Goal: Task Accomplishment & Management: Use online tool/utility

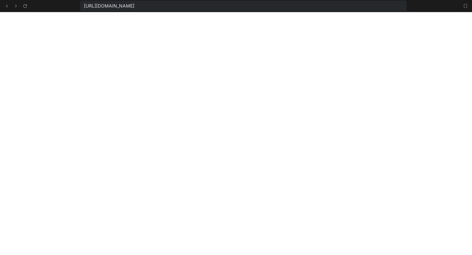
scroll to position [523, 0]
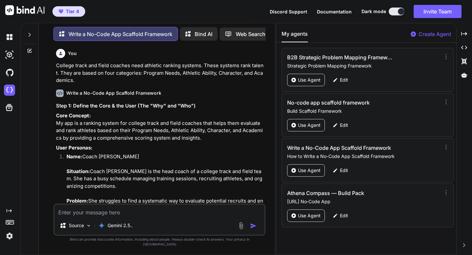
scroll to position [2921, 0]
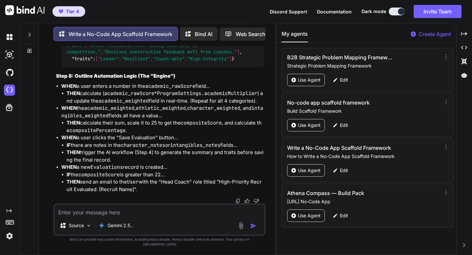
click at [30, 48] on icon at bounding box center [29, 50] width 5 height 5
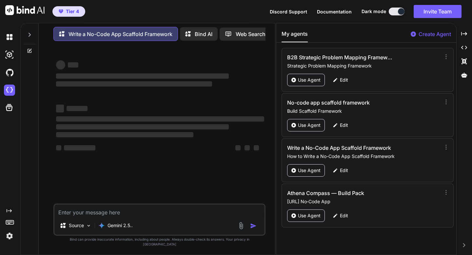
scroll to position [0, 0]
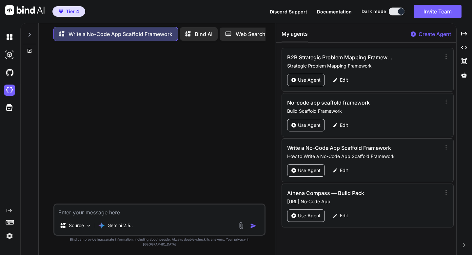
click at [30, 32] on icon at bounding box center [29, 34] width 5 height 5
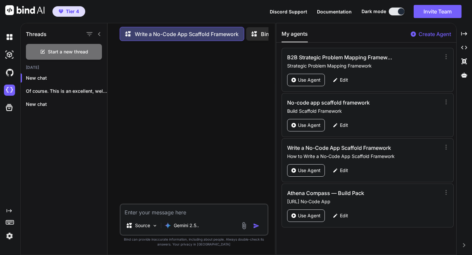
click at [30, 31] on h1 "Threads" at bounding box center [36, 34] width 21 height 8
click at [68, 88] on p "Of course. This is an excellent, well-de..." at bounding box center [66, 91] width 81 height 7
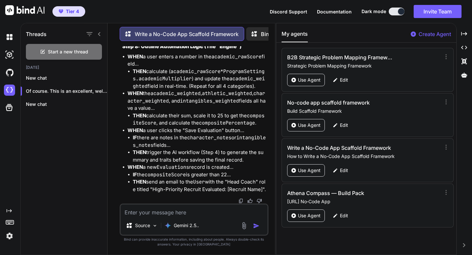
scroll to position [3539, 0]
click at [241, 201] on img at bounding box center [240, 200] width 5 height 5
click at [9, 56] on img at bounding box center [9, 54] width 11 height 11
click at [11, 92] on img at bounding box center [9, 90] width 11 height 11
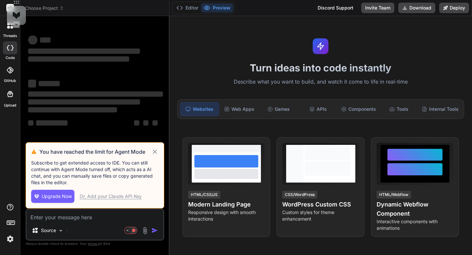
click at [154, 151] on icon at bounding box center [155, 151] width 4 height 4
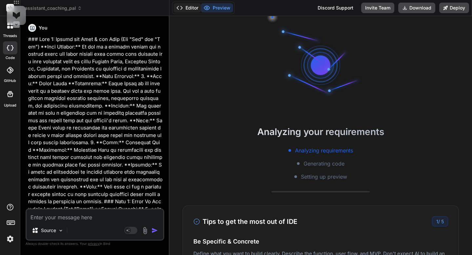
click at [182, 7] on polyline at bounding box center [182, 7] width 2 height 3
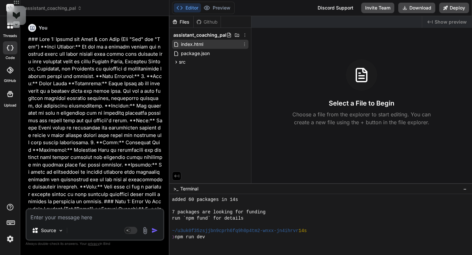
scroll to position [81, 0]
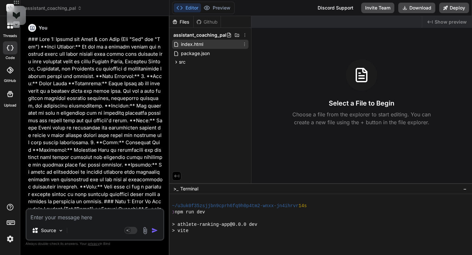
type textarea "x"
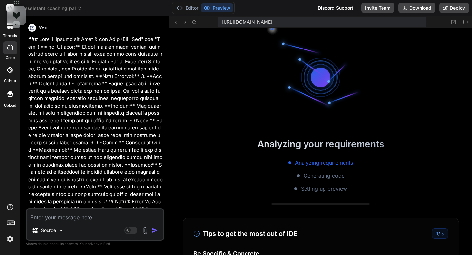
scroll to position [125, 0]
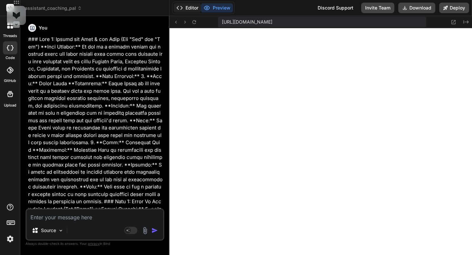
click at [186, 10] on button "Editor" at bounding box center [187, 7] width 27 height 9
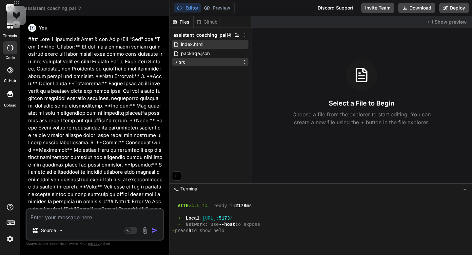
click at [244, 62] on icon at bounding box center [244, 61] width 5 height 5
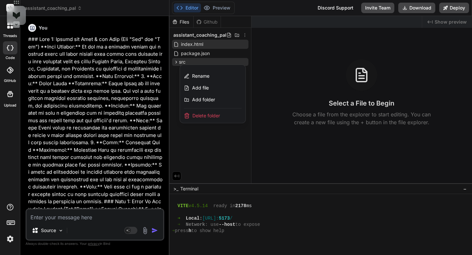
click at [207, 114] on span "Delete folder" at bounding box center [206, 115] width 28 height 7
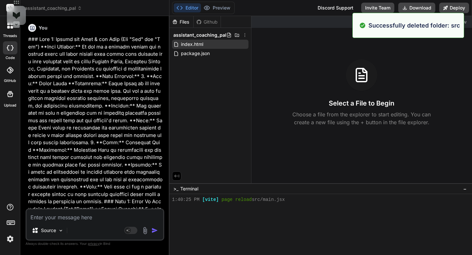
scroll to position [174, 0]
click at [244, 54] on icon at bounding box center [244, 53] width 5 height 5
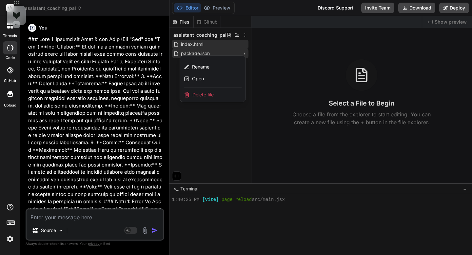
click at [224, 96] on div "Delete file" at bounding box center [213, 94] width 66 height 14
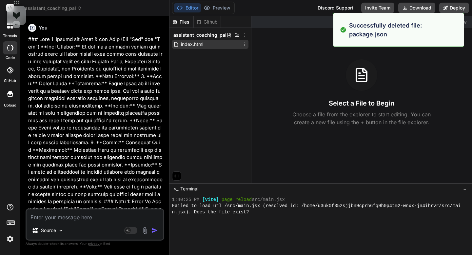
click at [246, 45] on icon at bounding box center [244, 44] width 5 height 5
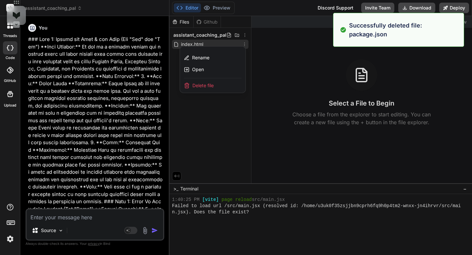
click at [228, 87] on div "Delete file" at bounding box center [213, 85] width 66 height 14
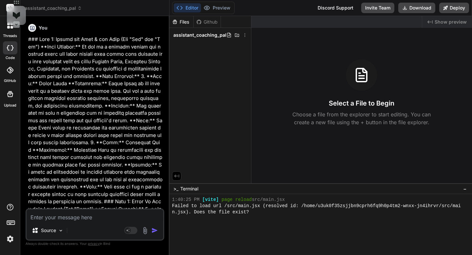
click at [89, 217] on textarea at bounding box center [95, 215] width 137 height 12
paste textarea "Of course. This is an excellent, well-defined framework. It's a perfect candida…"
type textarea "Of course. This is an excellent, well-defined framework. It's a perfect candida…"
type textarea "x"
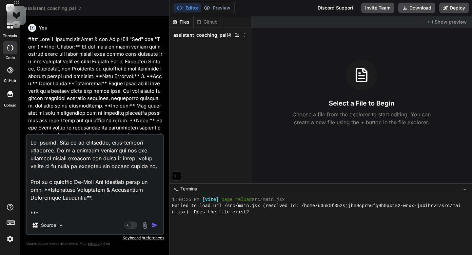
scroll to position [2485, 0]
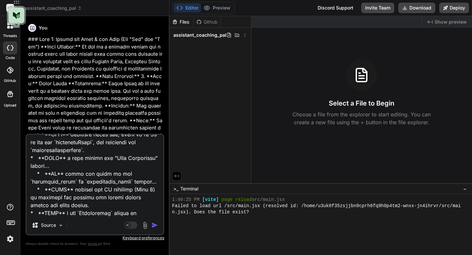
type textarea "Of course. This is an excellent, well-defined framework. It's a perfect candida…"
click at [153, 225] on img "button" at bounding box center [154, 225] width 7 height 7
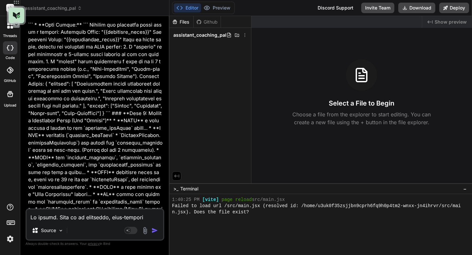
scroll to position [3847, 0]
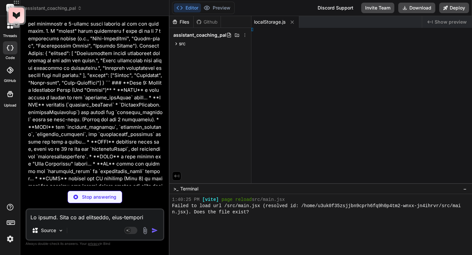
type textarea "x"
type textarea "Form;"
type textarea "x"
type textarea "ist;"
type textarea "x"
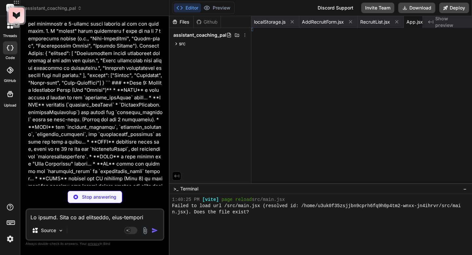
type textarea "x"
type textarea "27ae60; }"
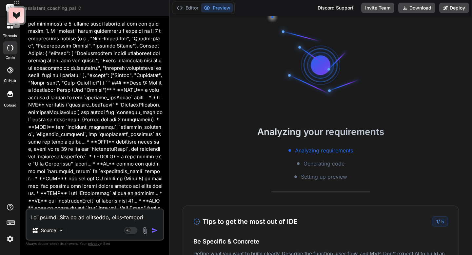
type textarea "x"
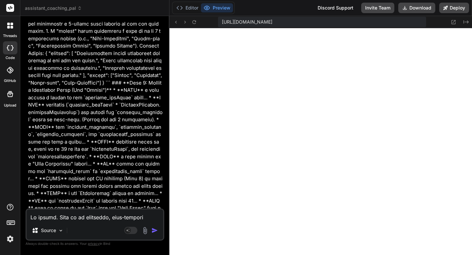
type textarea "margin-top: 20px; background-color: #2ecc71; } .evaluation-wizard-placeholder b…"
type textarea "x"
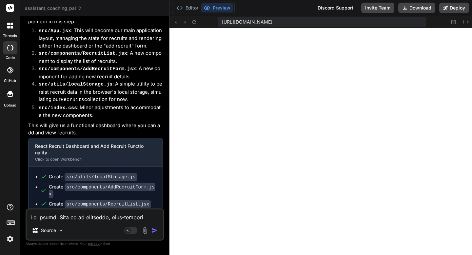
scroll to position [4259, 0]
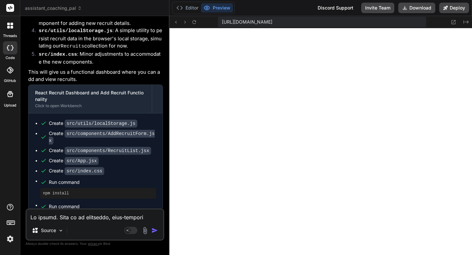
click at [70, 218] on textarea at bounding box center [95, 215] width 137 height 12
type textarea "n"
type textarea "x"
type textarea "ne"
type textarea "x"
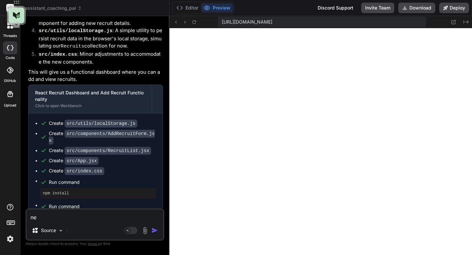
type textarea "nes"
type textarea "x"
type textarea "nest"
type textarea "x"
type textarea "nes"
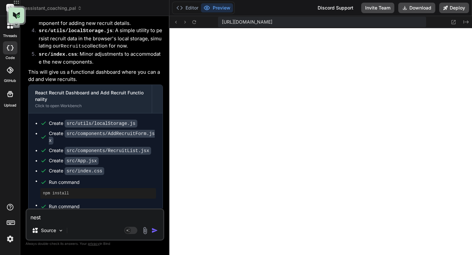
type textarea "x"
type textarea "ne"
type textarea "x"
type textarea "nes"
type textarea "x"
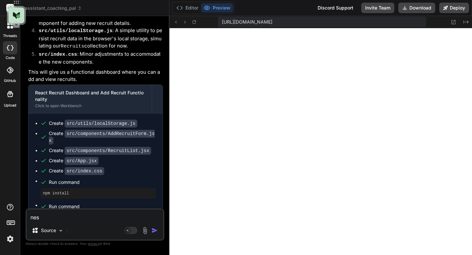
type textarea "ne"
type textarea "x"
type textarea "nex"
type textarea "x"
type textarea "next"
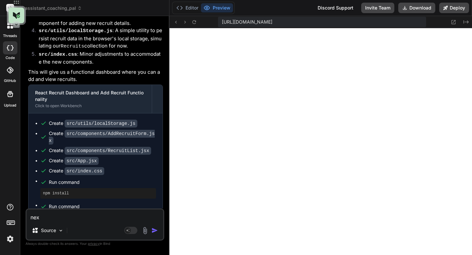
type textarea "x"
type textarea "next"
type textarea "x"
type textarea "next s"
type textarea "x"
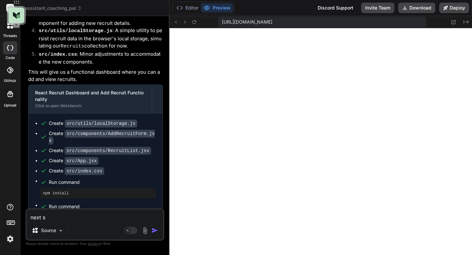
type textarea "next st"
type textarea "x"
type textarea "next ste"
type textarea "x"
type textarea "next step"
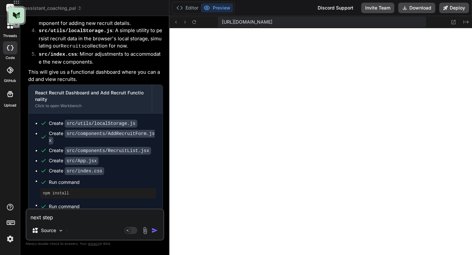
type textarea "x"
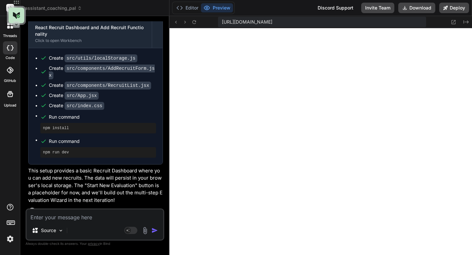
scroll to position [4327, 0]
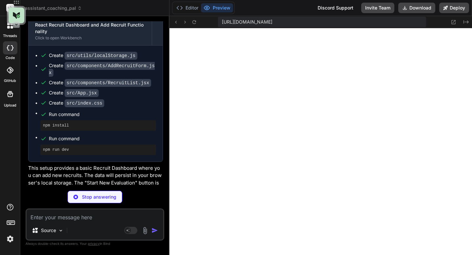
type textarea "x"
type textarea "return recruit; }); saveRecruits(updatedRecruits); return updatedRecruits; };"
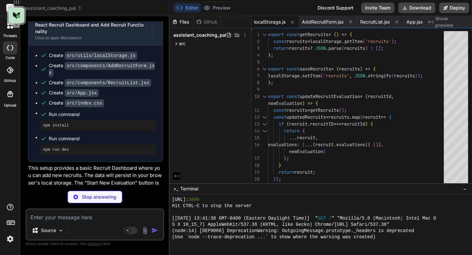
type textarea "x"
type textarea "<div className="form-actions"> <button type="submit">Next: Athletics</button> <…"
type textarea "x"
type textarea "</div> ); } export default EvaluationWizard;"
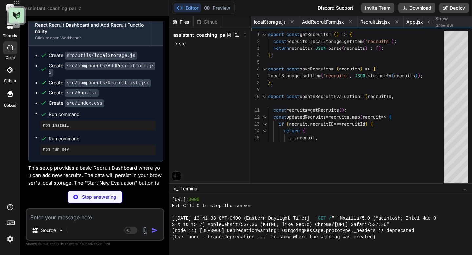
type textarea "x"
type textarea "); } export default App;"
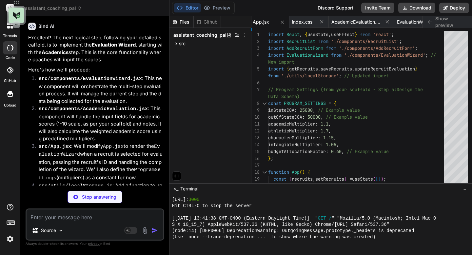
scroll to position [4601, 0]
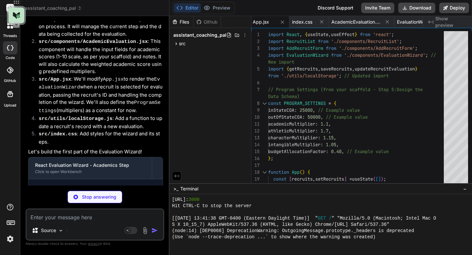
type textarea "x"
type textarea "}"
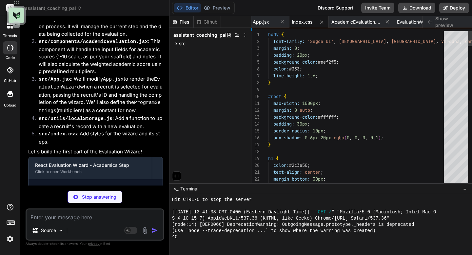
scroll to position [504, 0]
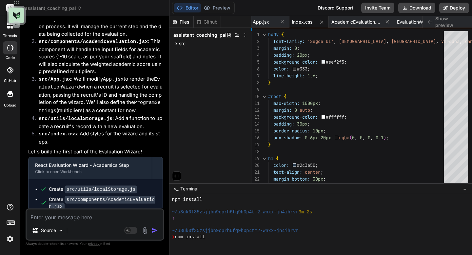
type textarea "x"
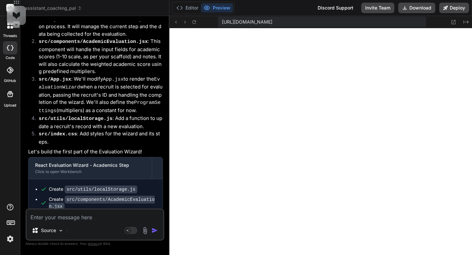
scroll to position [4722, 0]
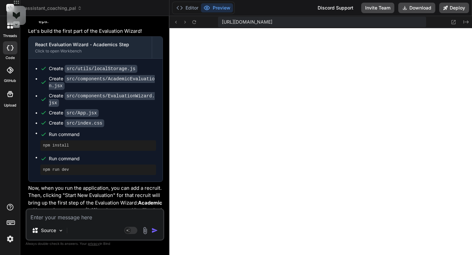
click at [40, 217] on textarea at bounding box center [95, 215] width 137 height 12
type textarea "y"
type textarea "x"
type textarea "ye"
type textarea "x"
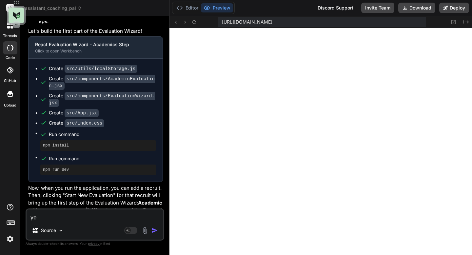
type textarea "yes"
type textarea "x"
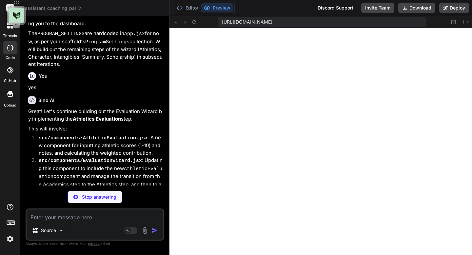
scroll to position [4943, 0]
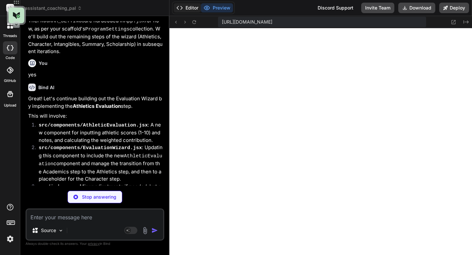
type textarea "x"
type textarea "export default AthleticEvaluation;"
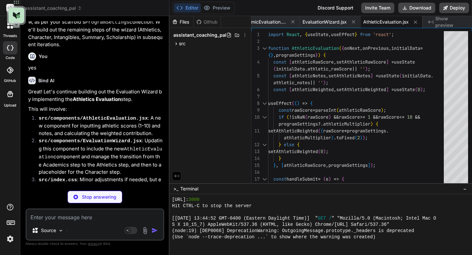
scroll to position [4960, 0]
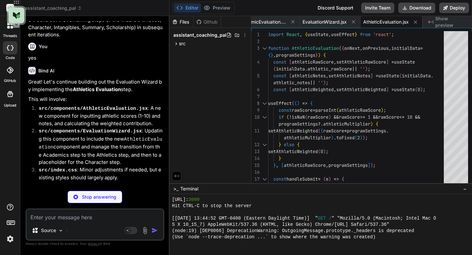
type textarea "x"
type textarea "</div> ); } export default EvaluationWizard;"
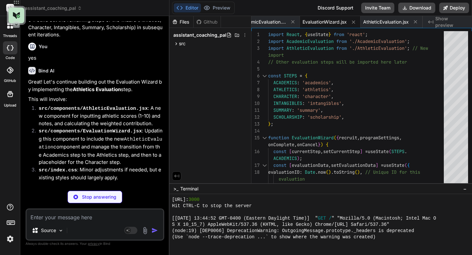
type textarea "x"
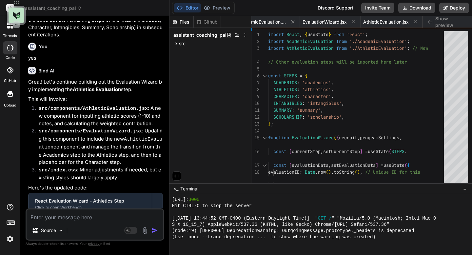
type textarea "x"
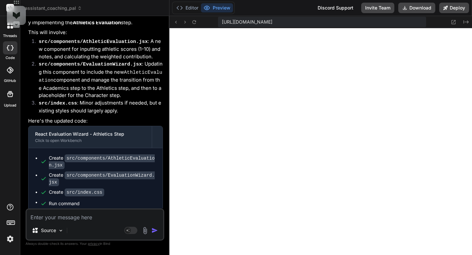
scroll to position [5044, 0]
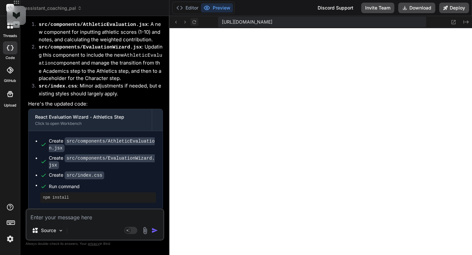
click at [195, 25] on button at bounding box center [194, 22] width 8 height 8
click at [86, 215] on textarea at bounding box center [95, 215] width 137 height 12
type textarea "H"
type textarea "x"
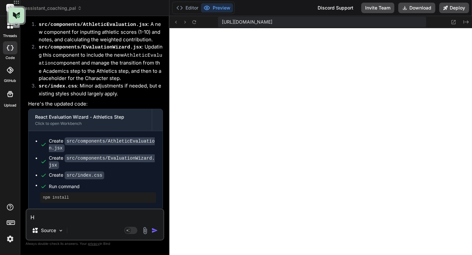
type textarea "He"
type textarea "x"
type textarea "Her"
type textarea "x"
type textarea "Here"
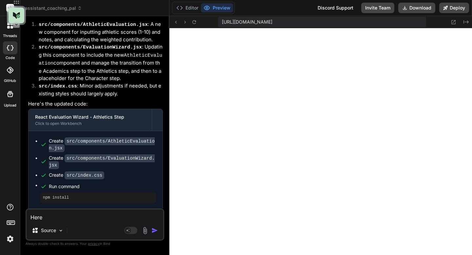
type textarea "x"
type textarea "Here"
type textarea "x"
type textarea "Here i"
type textarea "x"
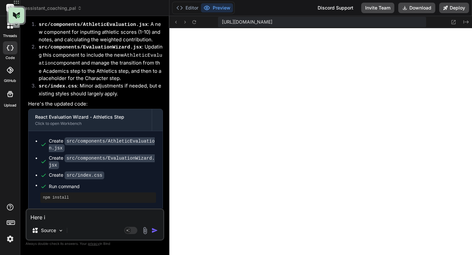
type textarea "Here is"
type textarea "x"
type textarea "Here is"
type textarea "x"
type textarea "Here is w"
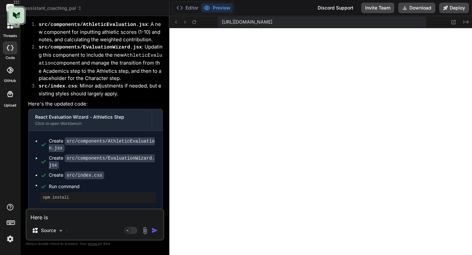
type textarea "x"
type textarea "Here is wh"
type textarea "x"
type textarea "Here is wha"
type textarea "x"
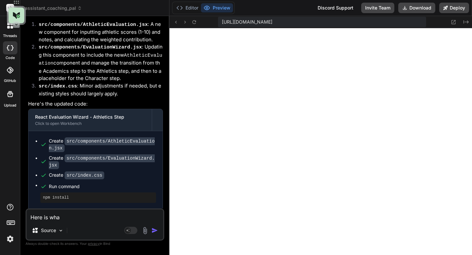
type textarea "Here is what"
type textarea "x"
type textarea "Here is what"
type textarea "x"
type textarea "Here is what I"
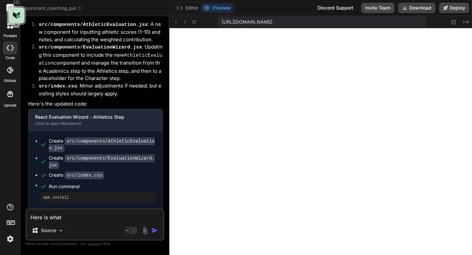
type textarea "x"
type textarea "Here is what I"
type textarea "x"
type textarea "Here is what I e"
type textarea "x"
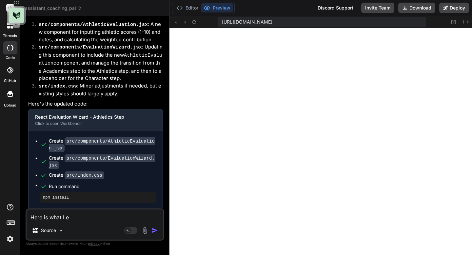
type textarea "Here is what I"
type textarea "x"
type textarea "Here is what I s"
type textarea "x"
type textarea "Here is what I se"
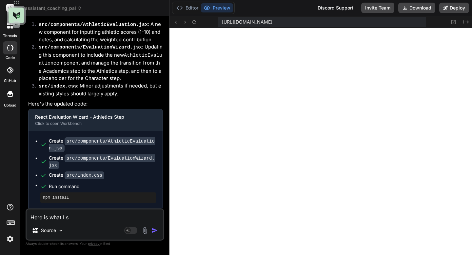
type textarea "x"
type textarea "Here is what I see"
type textarea "x"
type textarea "Here is what I see:"
type textarea "x"
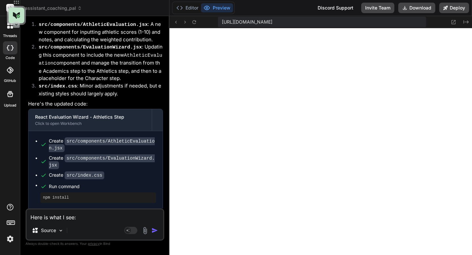
type textarea "Here is what I see:"
type textarea "x"
paste textarea "Index of / (drwxrwxr-x) [DATE] 13:41 node_modules/ (drwxrwxr-x) [DATE] 13:41 sr…"
type textarea "Here is what I see: Index of / (drwxrwxr-x) [DATE] 13:41 node_modules/ (drwxrwx…"
type textarea "x"
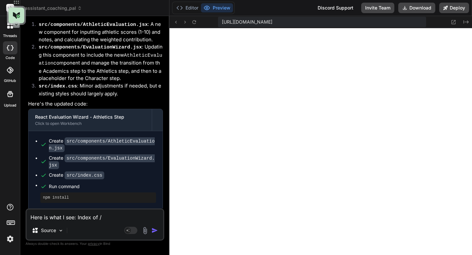
scroll to position [8, 0]
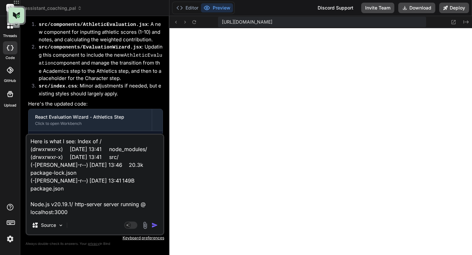
type textarea "Here is what I see: Index of / (drwxrwxr-x) [DATE] 13:41 node_modules/ (drwxrwx…"
type textarea "x"
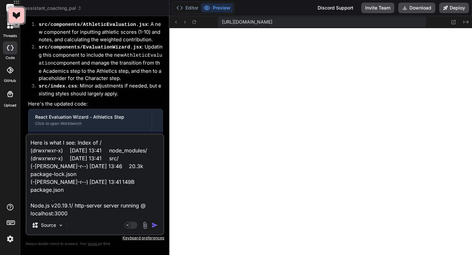
click at [75, 142] on textarea "Here is what I see: Index of / (drwxrwxr-x) [DATE] 13:41 node_modules/ (drwxrwx…" at bounding box center [95, 175] width 137 height 81
type textarea "Here is what I see : Index of / (drwxrwxr-x) [DATE] 13:41 node_modules/ (drwxrw…"
type textarea "x"
type textarea "Here is what I see p: Index of / (drwxrwxr-x) [DATE] 13:41 node_modules/ (drwxr…"
type textarea "x"
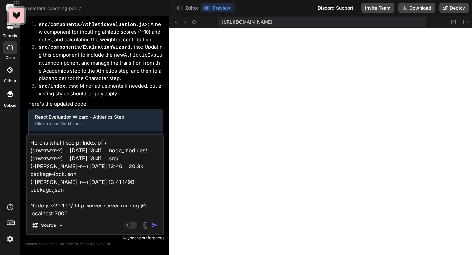
type textarea "Here is what I see pl: Index of / (drwxrwxr-x) [DATE] 13:41 node_modules/ (drwx…"
type textarea "x"
type textarea "Here is what I see ple: Index of / (drwxrwxr-x) [DATE] 13:41 node_modules/ (drw…"
type textarea "x"
type textarea "Here is what I see plea: Index of / (drwxrwxr-x) [DATE] 13:41 node_modules/ (dr…"
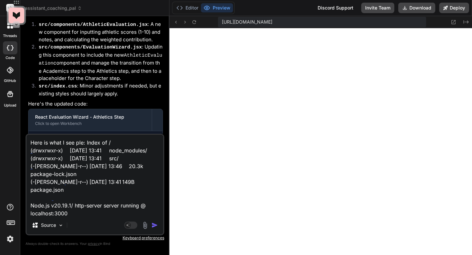
type textarea "x"
type textarea "Here is what I see pleas: Index of / (drwxrwxr-x) [DATE] 13:41 node_modules/ (d…"
type textarea "x"
type textarea "Here is what I see please: Index of / (drwxrwxr-x) [DATE] 13:41 node_modules/ (…"
type textarea "x"
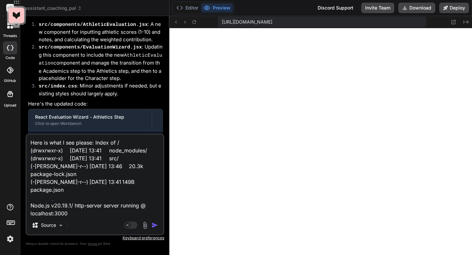
type textarea "Here is what I see please : Index of / (drwxrwxr-x) [DATE] 13:41 node_modules/ …"
type textarea "x"
type textarea "Here is what I see please f: Index of / (drwxrwxr-x) [DATE] 13:41 node_modules/…"
type textarea "x"
type textarea "Here is what I see please fi: Index of / (drwxrwxr-x) [DATE] 13:41 node_modules…"
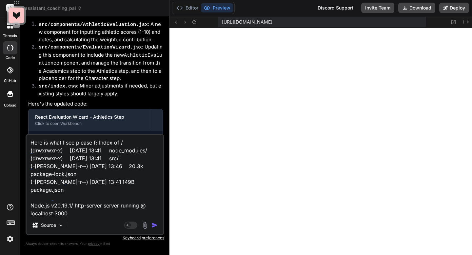
type textarea "x"
type textarea "Here is what I see please fix: Index of / (drwxrwxr-x) [DATE] 13:41 node_module…"
type textarea "x"
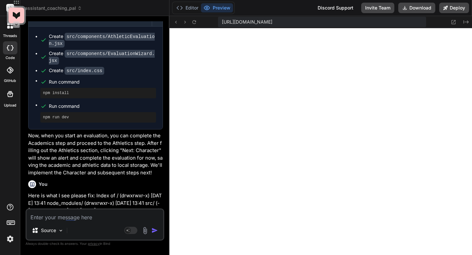
scroll to position [5149, 0]
type textarea "x"
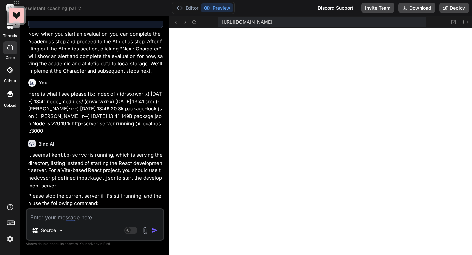
scroll to position [5265, 0]
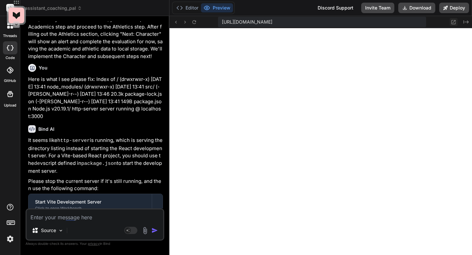
click at [452, 23] on icon at bounding box center [454, 22] width 6 height 6
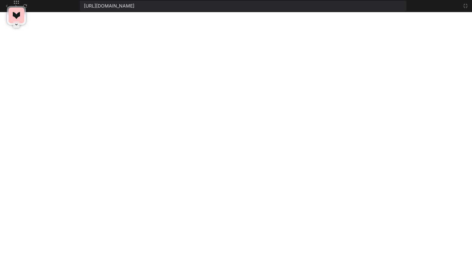
scroll to position [1363, 0]
click at [464, 5] on icon at bounding box center [465, 6] width 4 height 4
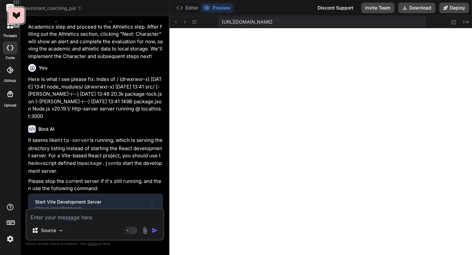
scroll to position [1376, 0]
click at [73, 216] on textarea at bounding box center [95, 215] width 137 height 12
type textarea "N"
type textarea "x"
type textarea "No"
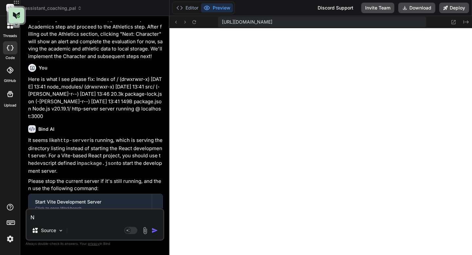
type textarea "x"
type textarea "Nop"
type textarea "x"
type textarea "Nope"
type textarea "x"
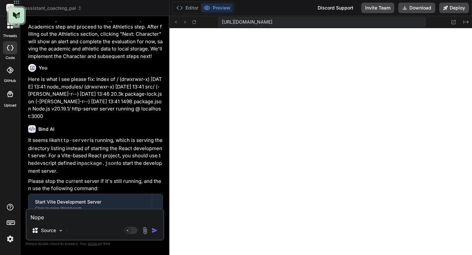
type textarea "Nope"
type textarea "x"
type textarea "Nope I"
type textarea "x"
type textarea "Nope I"
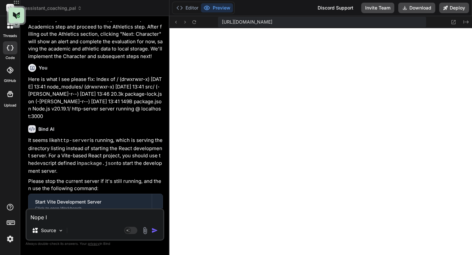
type textarea "x"
type textarea "Nope I d"
type textarea "x"
type textarea "Nope I do"
type textarea "x"
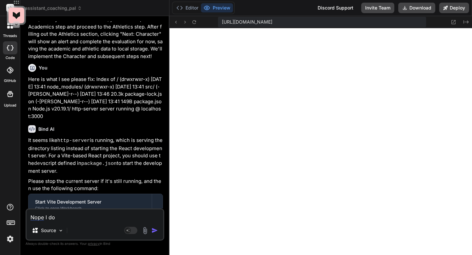
type textarea "Nope I don"
type textarea "x"
type textarea "Nope I don'"
type textarea "x"
type textarea "Nope I don't"
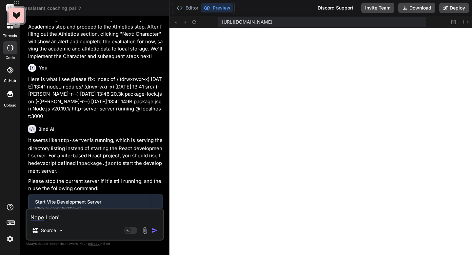
type textarea "x"
type textarea "Nope I don't"
type textarea "x"
type textarea "Nope I don't s"
type textarea "x"
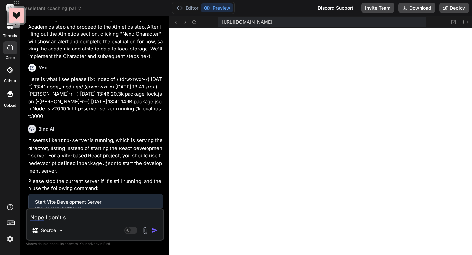
type textarea "Nope I don't se"
type textarea "x"
type textarea "Nope I don't see"
type textarea "x"
type textarea "Nope I don't see"
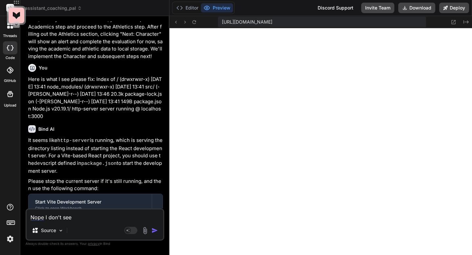
type textarea "x"
type textarea "Nope I don't see w"
type textarea "x"
type textarea "Nope I don't see wa"
type textarea "x"
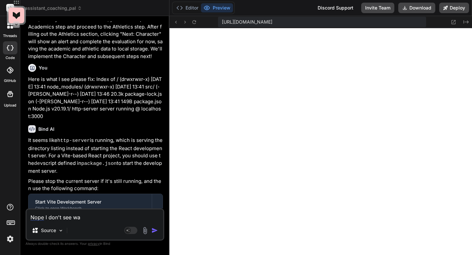
type textarea "Nope I don't see wan"
type textarea "x"
type textarea "Nope I don't see want"
type textarea "x"
type textarea "Nope I don't see wantt"
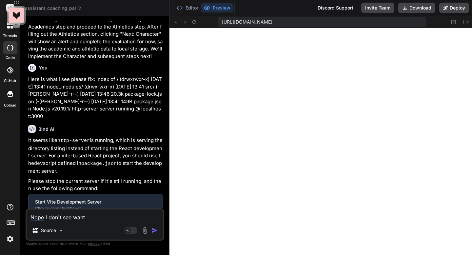
type textarea "x"
type textarea "Nope I don't see want"
type textarea "x"
type textarea "Nope I don't see wan"
type textarea "x"
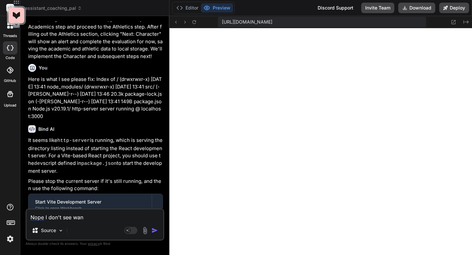
type textarea "Nope I don't see wa"
type textarea "x"
type textarea "Nope I don't see w"
type textarea "x"
type textarea "Nope I don't see"
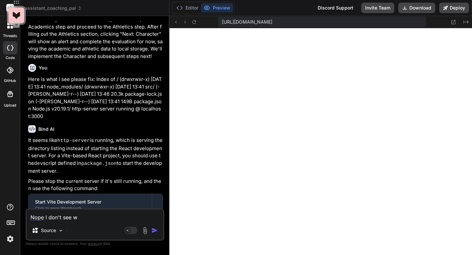
type textarea "x"
type textarea "Nope I don't see a"
type textarea "x"
type textarea "Nope I don't see an"
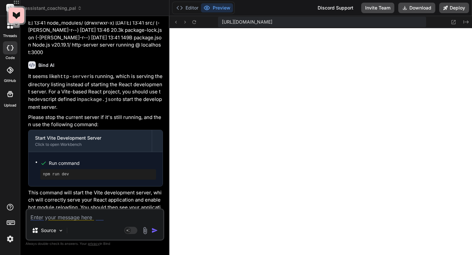
scroll to position [5333, 0]
